Goal: Transaction & Acquisition: Purchase product/service

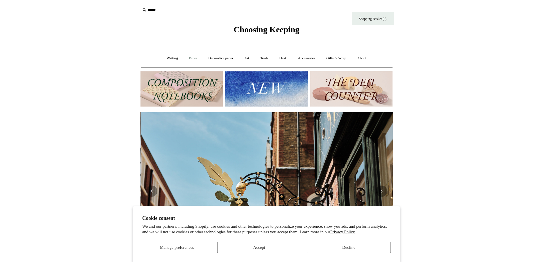
scroll to position [0, 252]
click at [188, 56] on link "Paper +" at bounding box center [193, 58] width 19 height 15
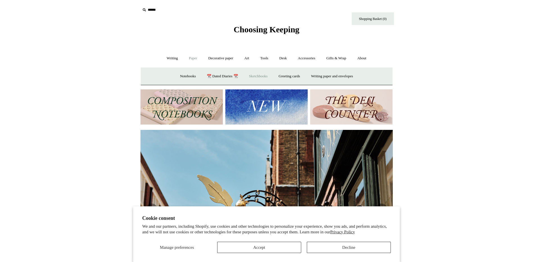
click at [255, 76] on link "Sketchbooks +" at bounding box center [258, 76] width 29 height 15
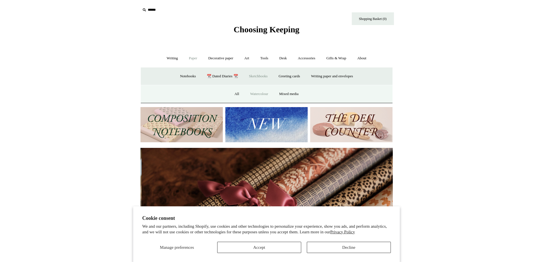
scroll to position [0, 505]
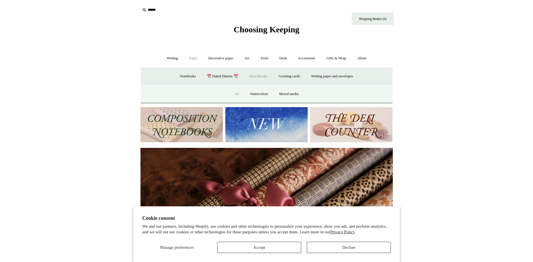
click at [234, 92] on link "All" at bounding box center [236, 94] width 15 height 15
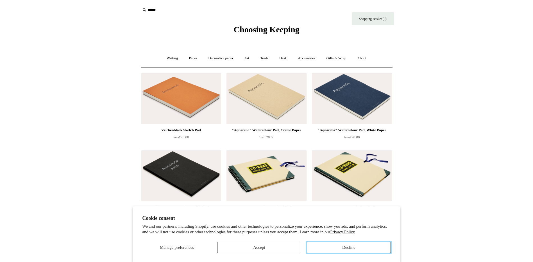
click at [370, 245] on button "Decline" at bounding box center [349, 247] width 84 height 11
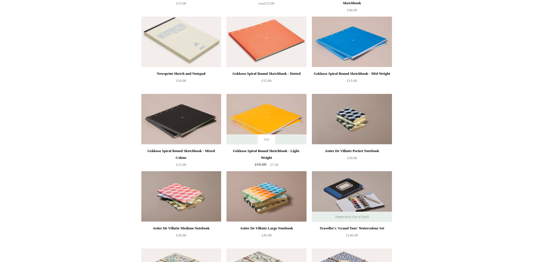
scroll to position [485, 0]
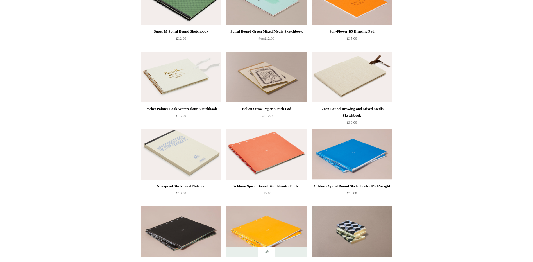
click at [349, 81] on img at bounding box center [352, 77] width 80 height 51
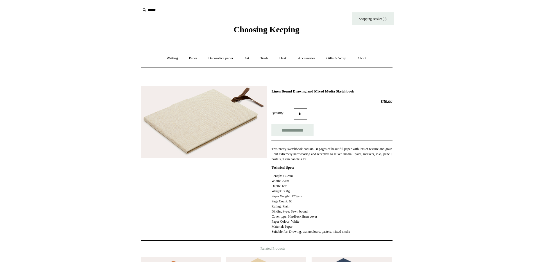
click at [212, 136] on img at bounding box center [204, 122] width 126 height 72
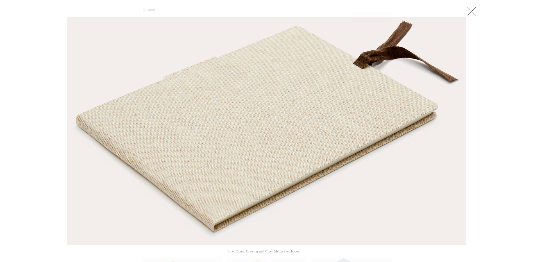
click at [470, 8] on link at bounding box center [471, 11] width 11 height 11
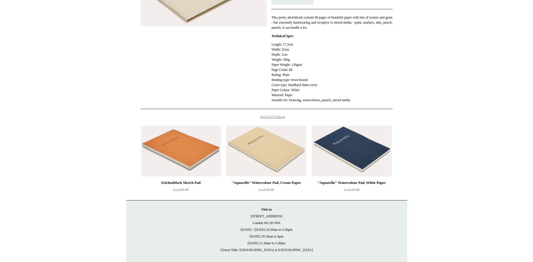
scroll to position [102, 0]
